Goal: Obtain resource: Obtain resource

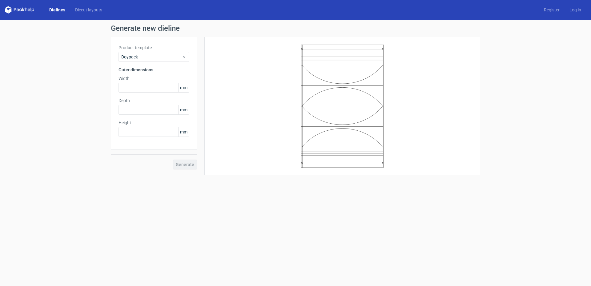
drag, startPoint x: 331, startPoint y: 114, endPoint x: 332, endPoint y: 133, distance: 19.1
click at [332, 133] on icon at bounding box center [342, 106] width 185 height 123
click at [180, 88] on span "mm" at bounding box center [183, 87] width 11 height 9
click at [183, 89] on span "mm" at bounding box center [183, 87] width 11 height 9
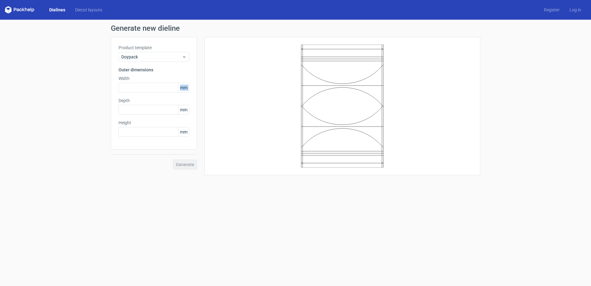
click at [183, 89] on span "mm" at bounding box center [183, 87] width 11 height 9
click at [169, 85] on input "text" at bounding box center [153, 88] width 71 height 10
type input "100"
click at [145, 113] on input "text" at bounding box center [153, 110] width 71 height 10
type input "25"
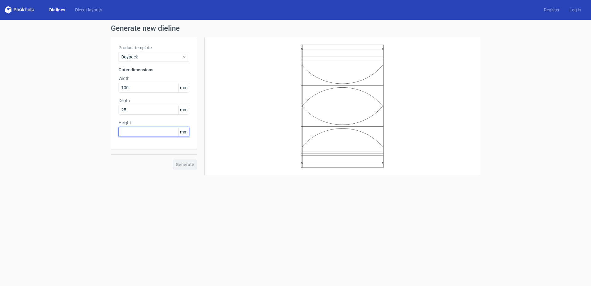
click at [143, 131] on input "text" at bounding box center [153, 132] width 71 height 10
type input "150"
click at [196, 166] on button "Generate" at bounding box center [185, 165] width 24 height 10
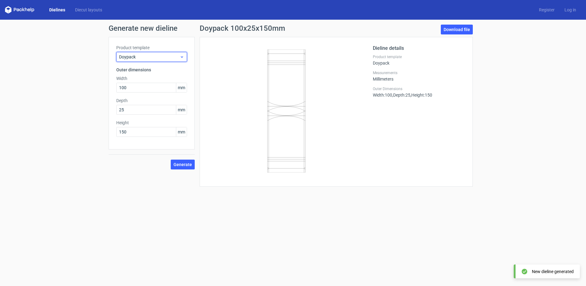
click at [163, 56] on span "Doypack" at bounding box center [149, 57] width 61 height 6
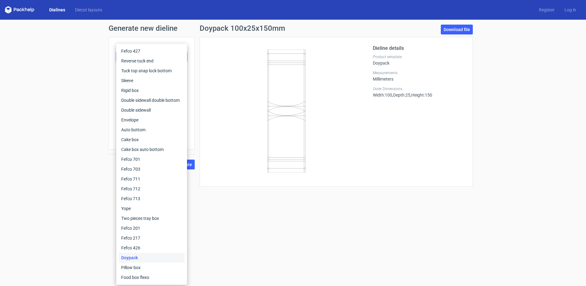
click at [356, 213] on form "Generate new dieline Product template Doypack Outer dimensions Width 100 mm Dep…" at bounding box center [293, 153] width 586 height 266
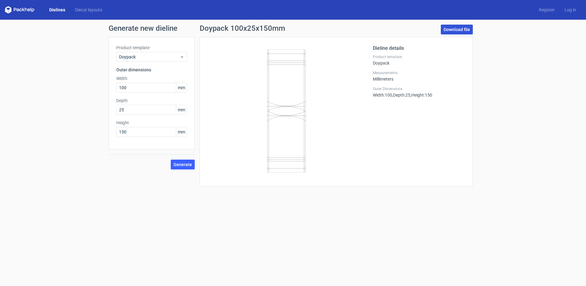
click at [460, 29] on link "Download file" at bounding box center [457, 30] width 32 height 10
